Goal: Task Accomplishment & Management: Use online tool/utility

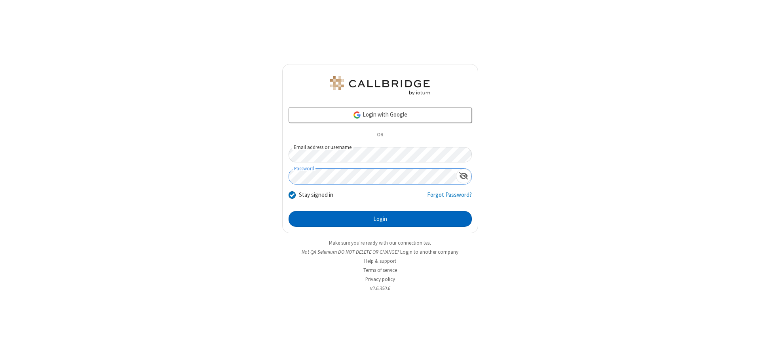
click at [380, 219] on button "Login" at bounding box center [379, 219] width 183 height 16
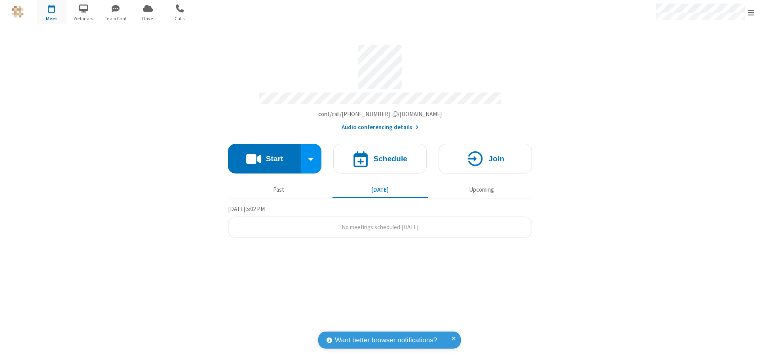
click at [264, 155] on button "Start" at bounding box center [264, 159] width 73 height 30
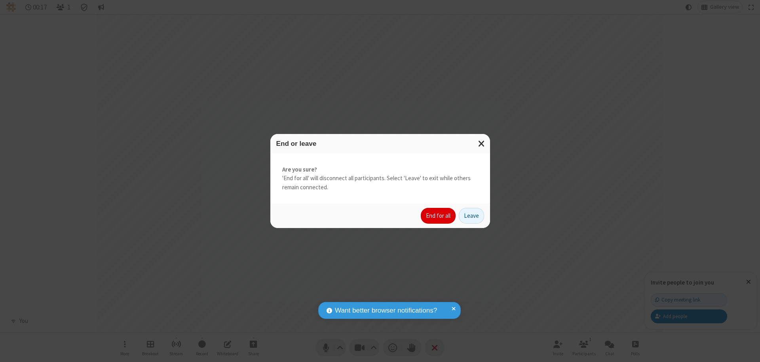
click at [438, 216] on button "End for all" at bounding box center [438, 216] width 35 height 16
